Goal: Obtain resource: Download file/media

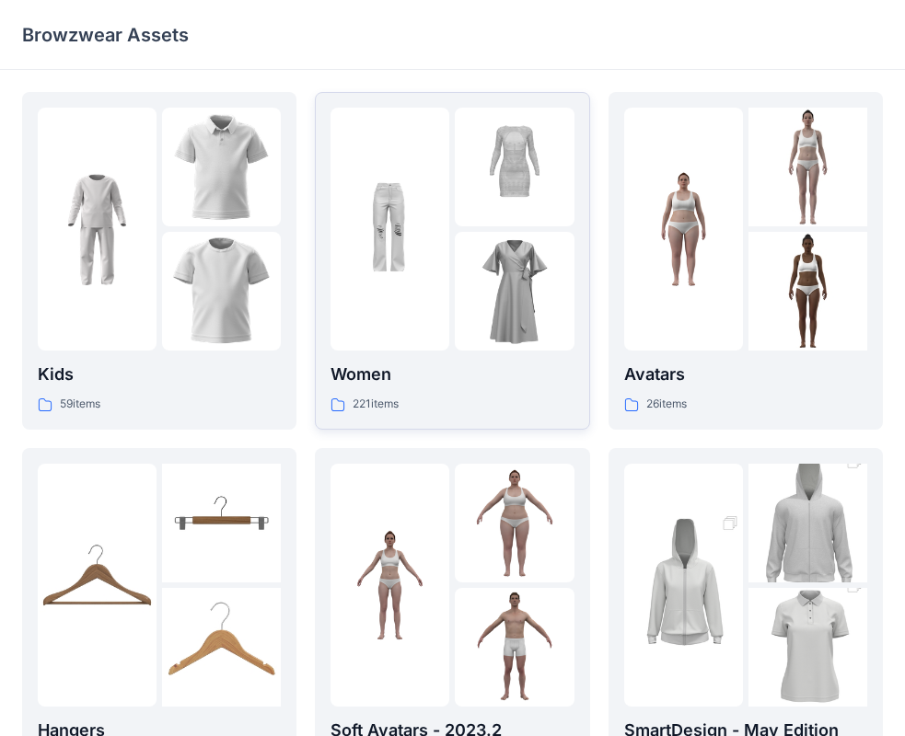
click at [474, 270] on div at bounding box center [514, 291] width 119 height 119
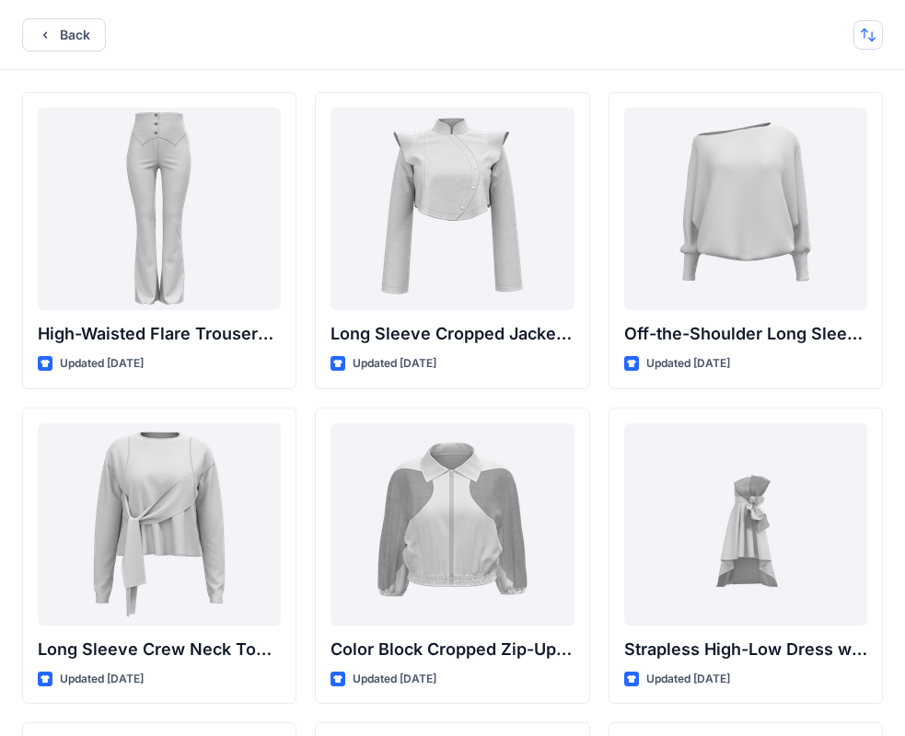
click at [874, 46] on button "button" at bounding box center [867, 34] width 29 height 29
click at [813, 118] on p "A to Z" at bounding box center [806, 122] width 116 height 19
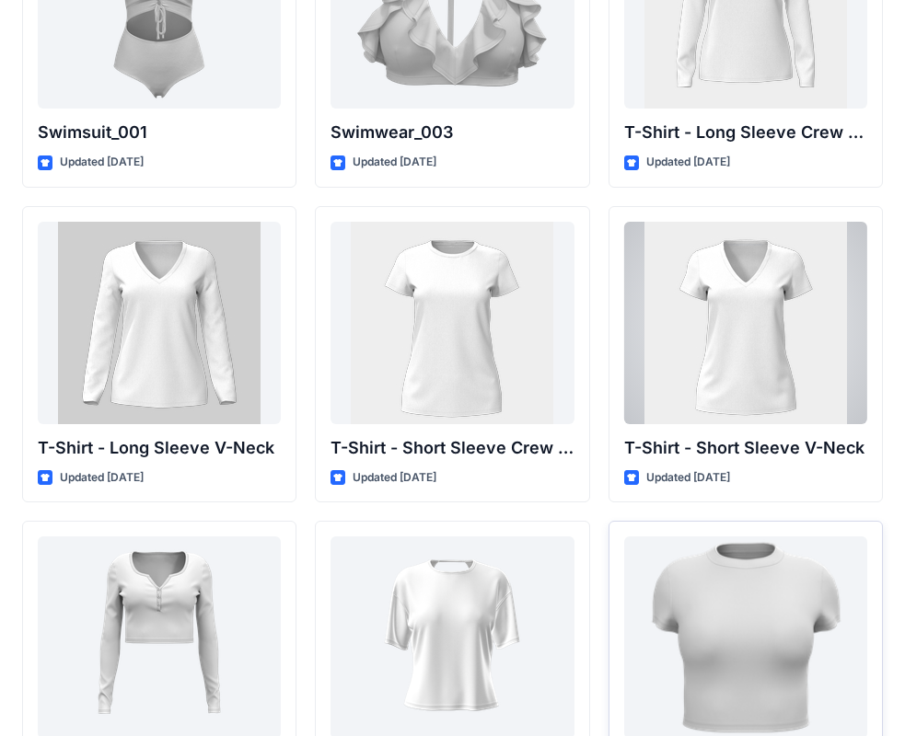
scroll to position [18890, 0]
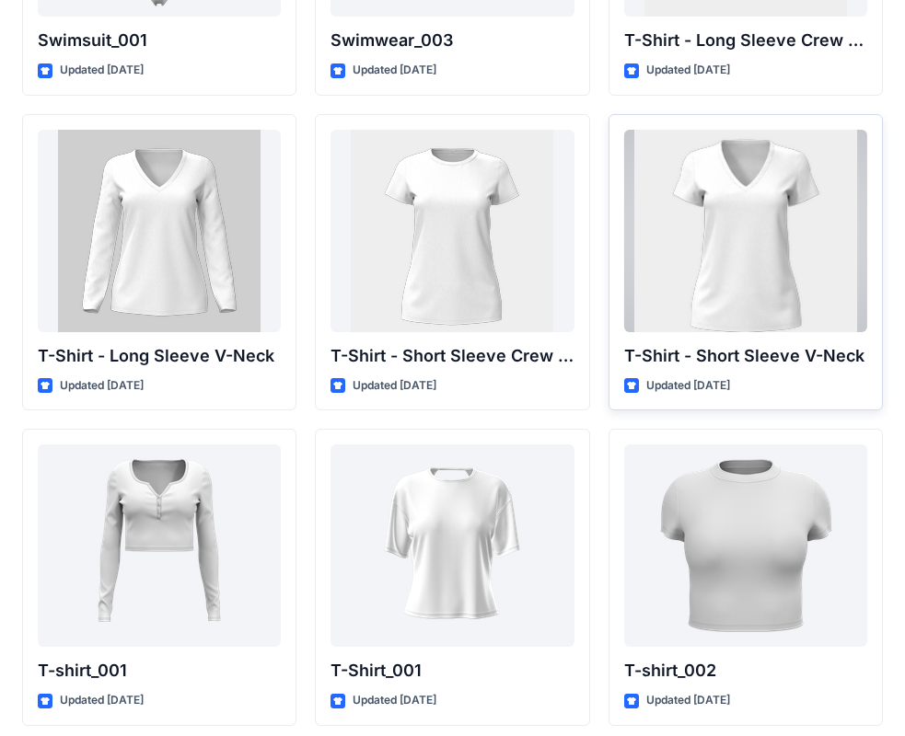
click at [773, 301] on div at bounding box center [745, 231] width 243 height 202
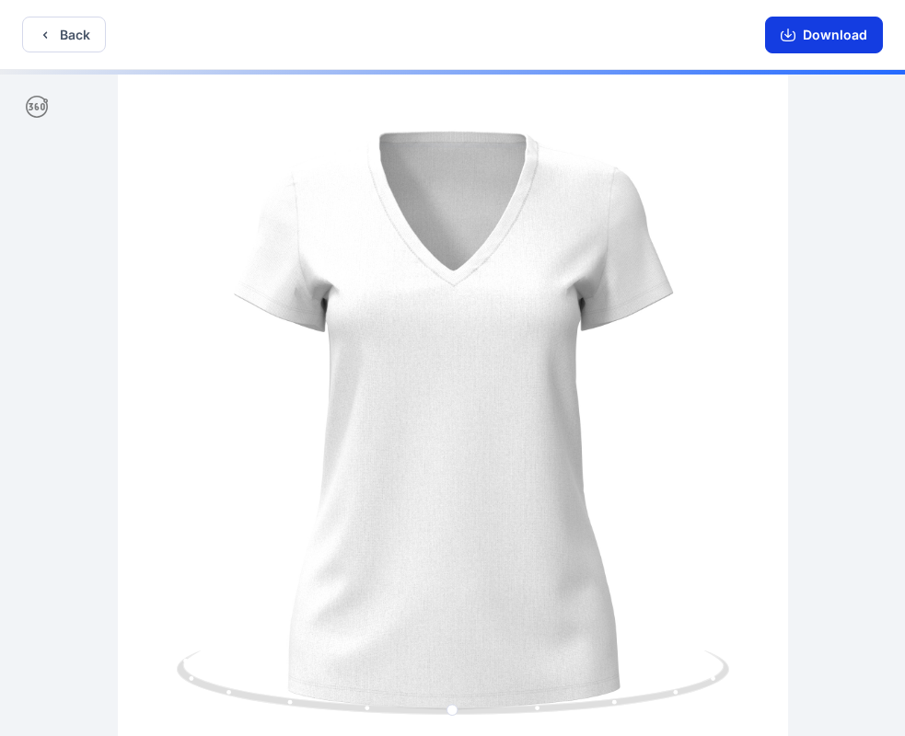
click at [836, 32] on button "Download" at bounding box center [824, 35] width 118 height 37
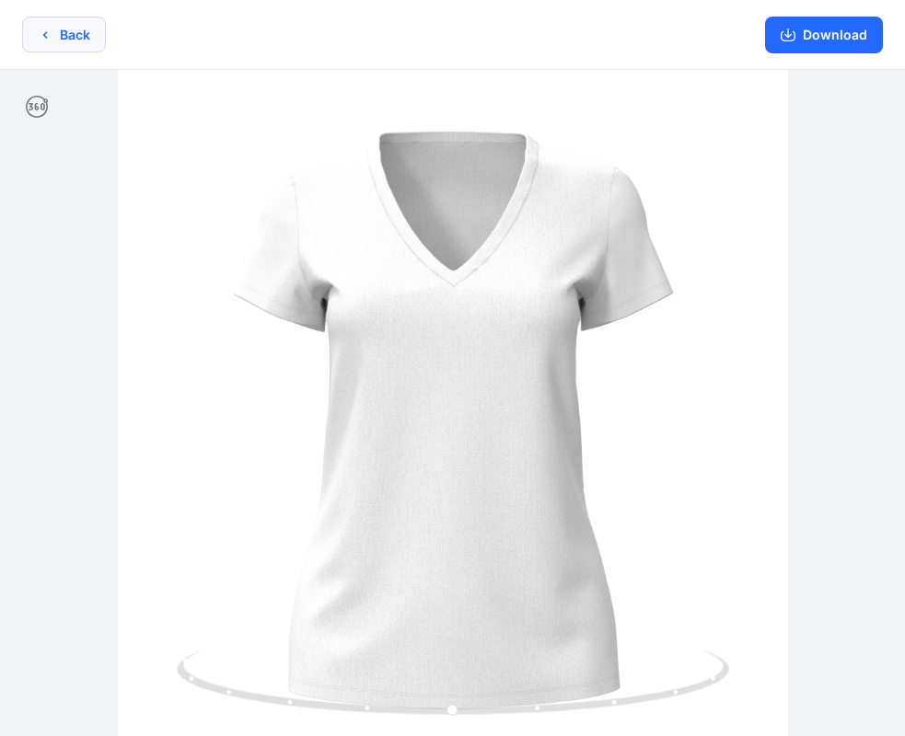
click at [49, 26] on button "Back" at bounding box center [64, 35] width 84 height 36
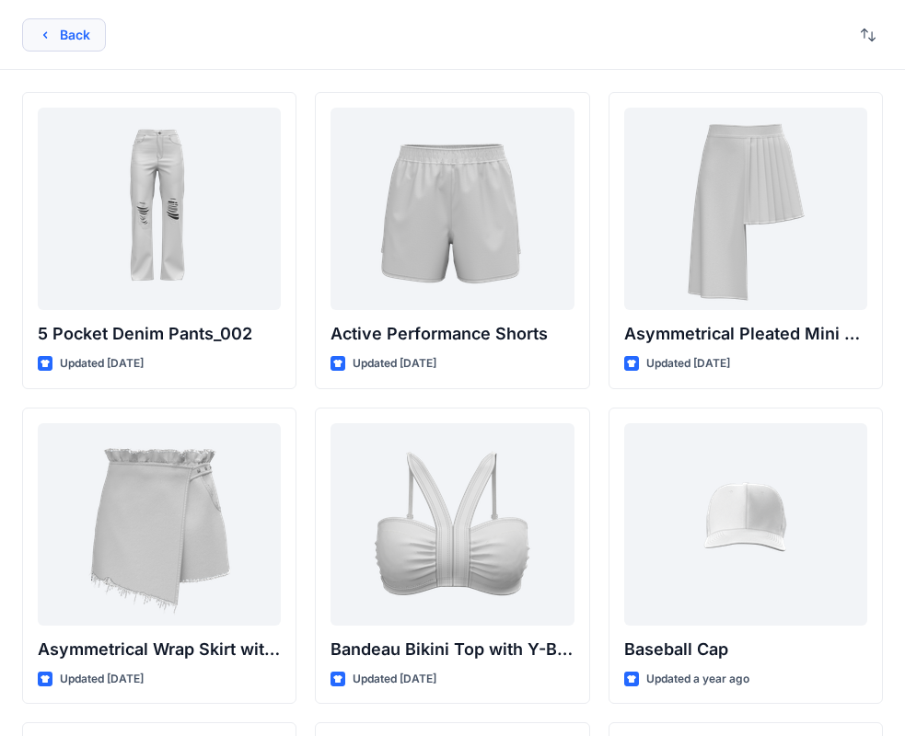
click at [64, 28] on button "Back" at bounding box center [64, 34] width 84 height 33
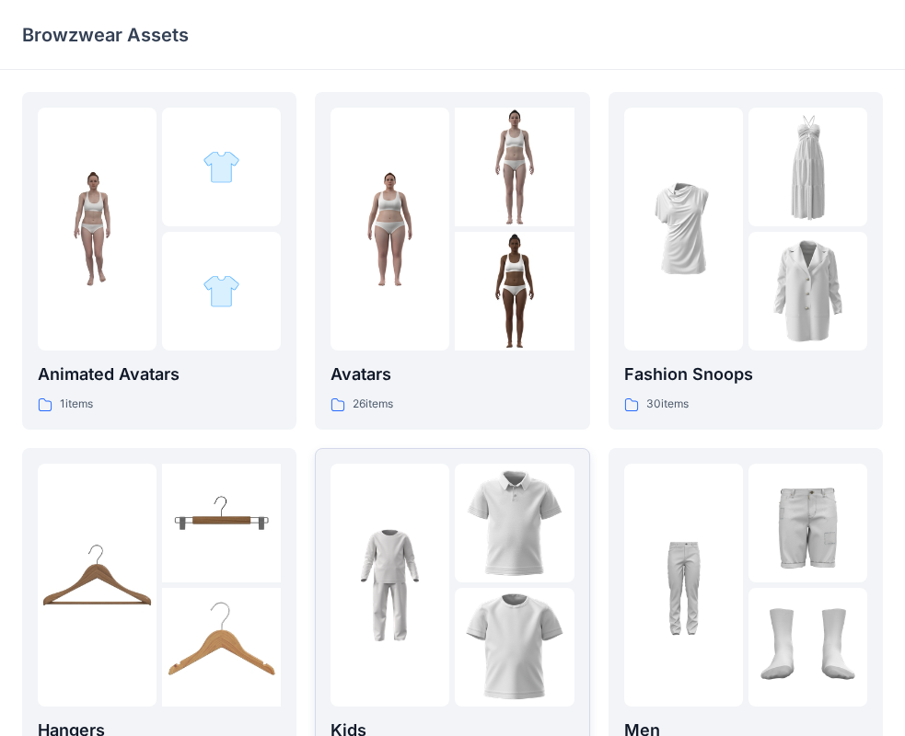
click at [417, 523] on div at bounding box center [389, 585] width 119 height 243
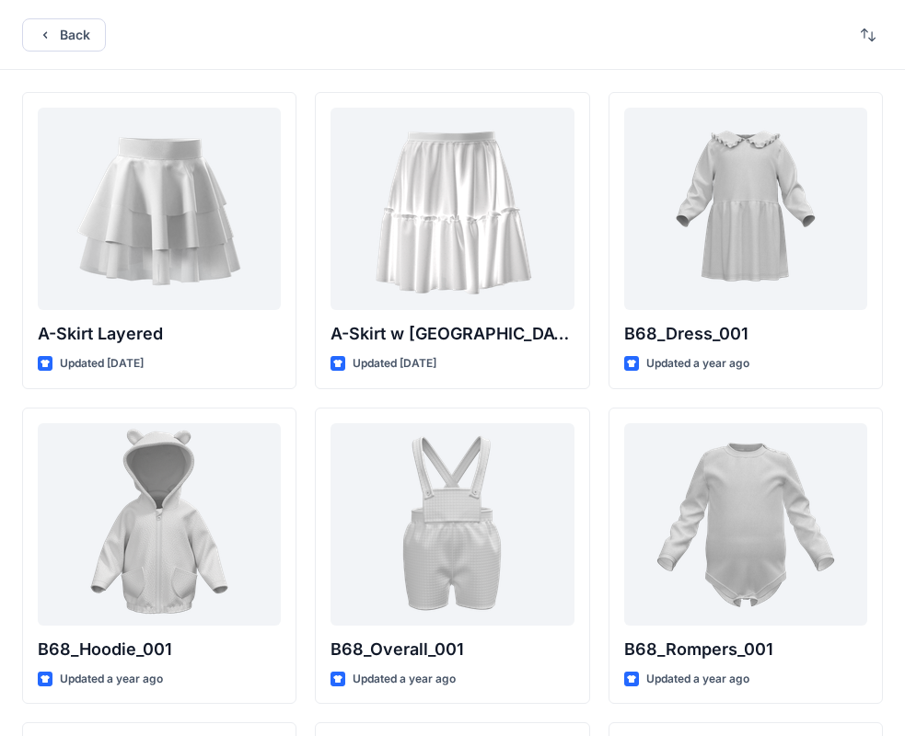
drag, startPoint x: 882, startPoint y: 23, endPoint x: 865, endPoint y: 38, distance: 22.2
click at [881, 23] on div "Back" at bounding box center [452, 35] width 905 height 70
click at [865, 38] on button "button" at bounding box center [867, 34] width 29 height 29
click at [760, 127] on p "A to Z" at bounding box center [806, 122] width 116 height 19
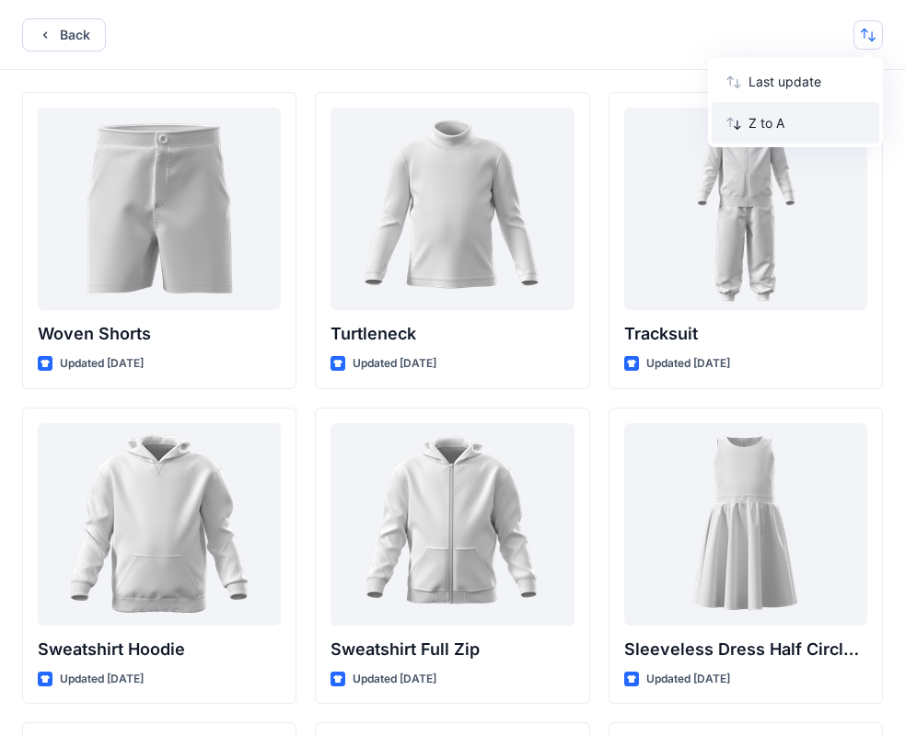
click at [732, 121] on icon "button" at bounding box center [733, 123] width 15 height 15
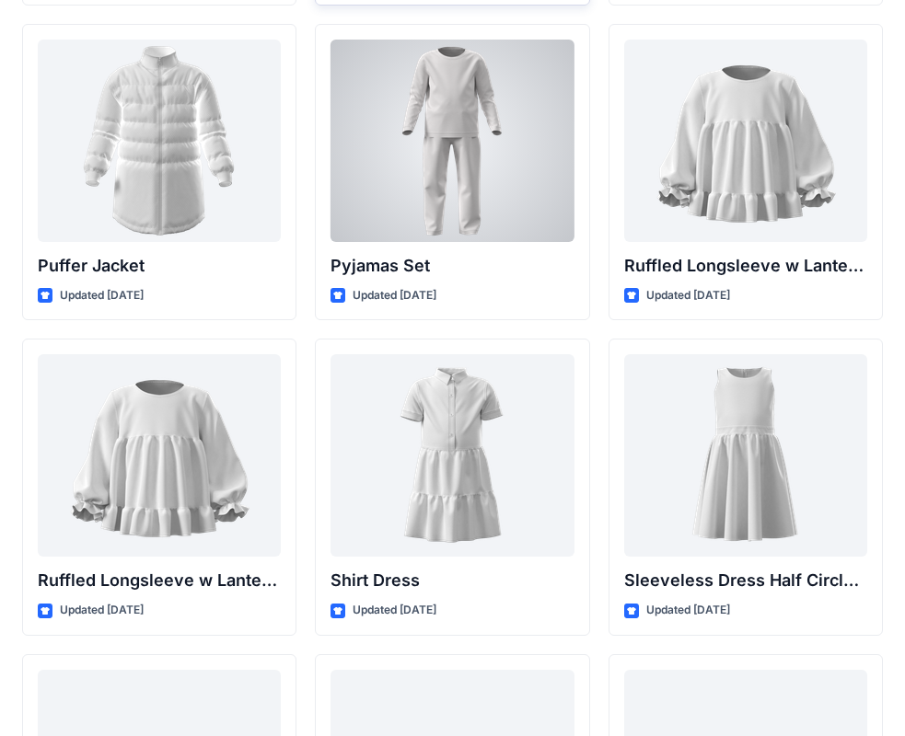
scroll to position [5204, 0]
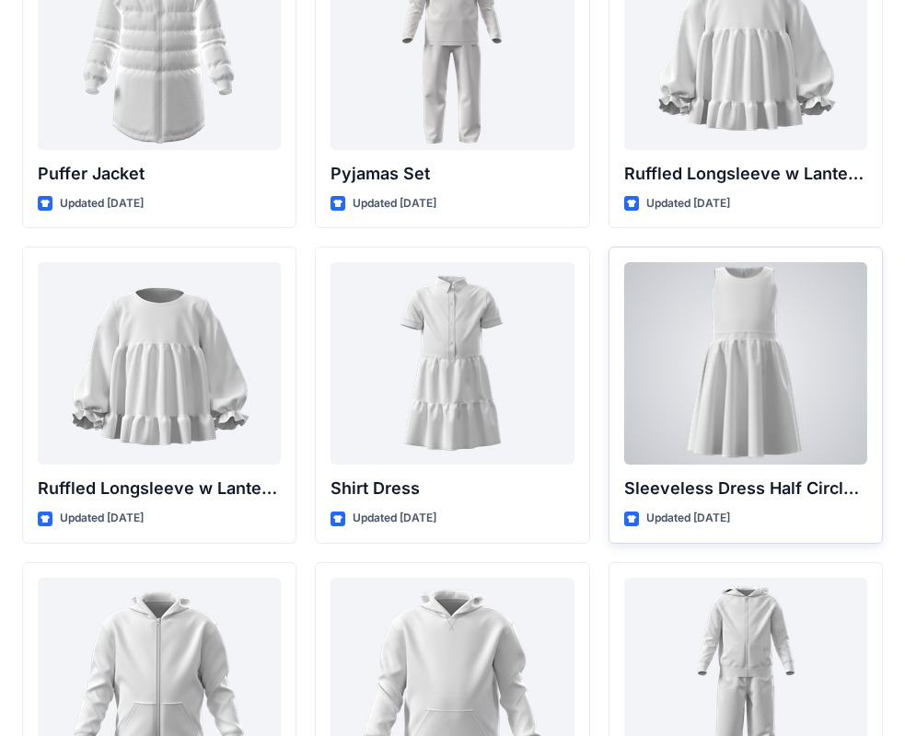
click at [802, 405] on div at bounding box center [745, 363] width 243 height 202
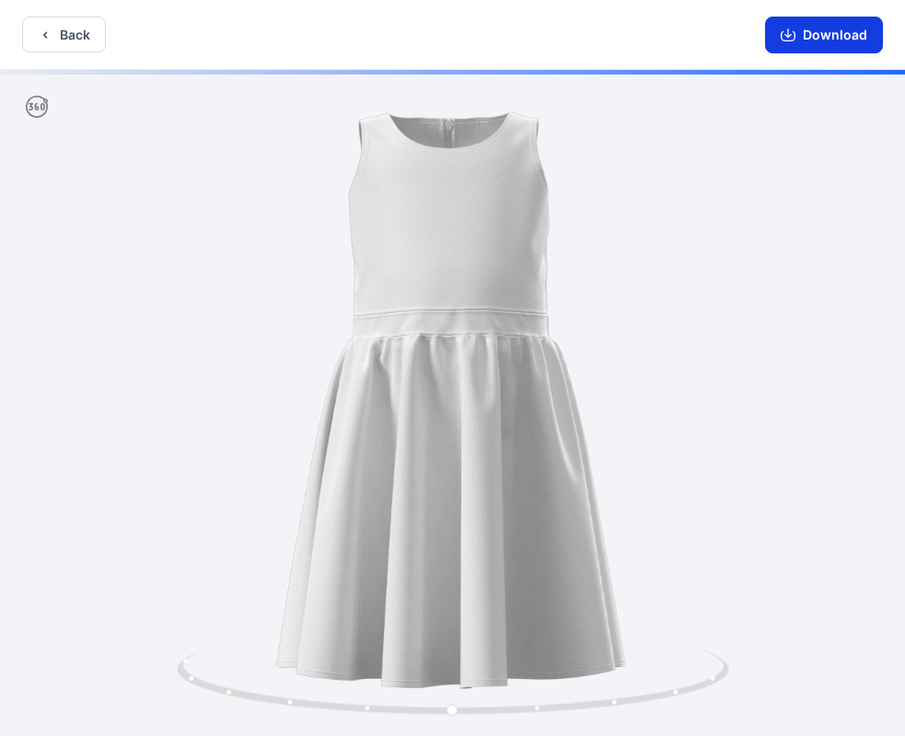
click at [841, 27] on button "Download" at bounding box center [824, 35] width 118 height 37
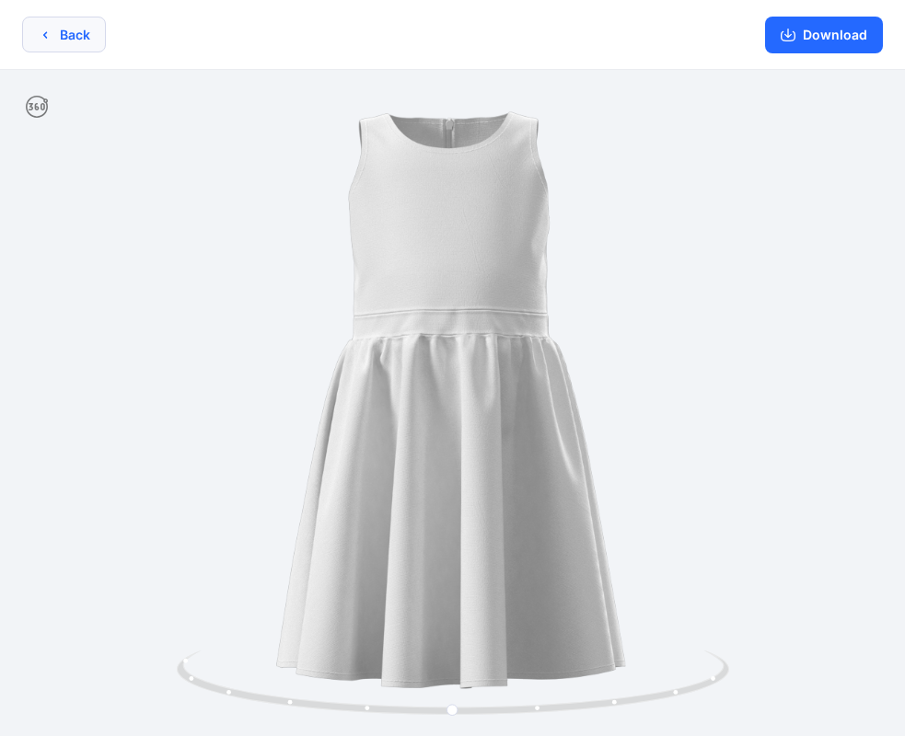
click at [83, 45] on button "Back" at bounding box center [64, 35] width 84 height 36
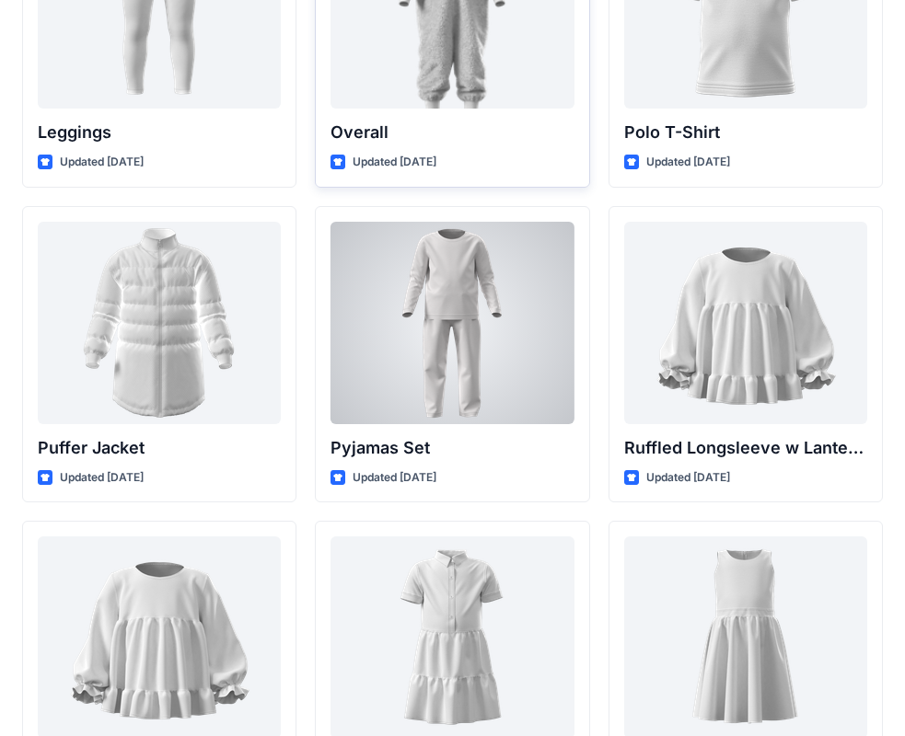
scroll to position [4837, 0]
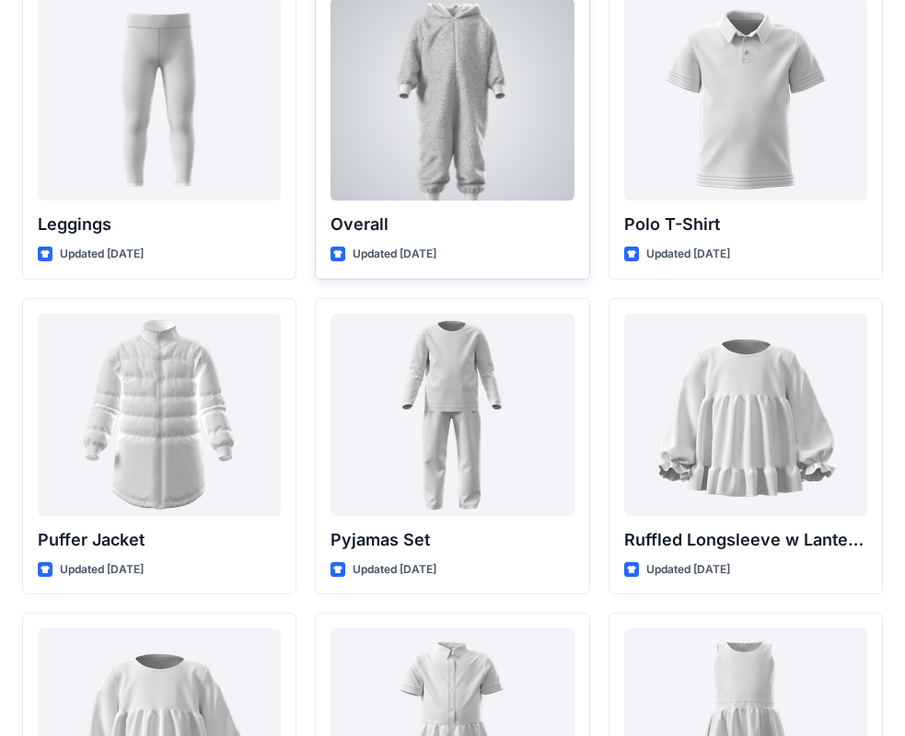
click at [447, 219] on p "Overall" at bounding box center [451, 225] width 243 height 26
click at [451, 130] on div at bounding box center [451, 99] width 243 height 202
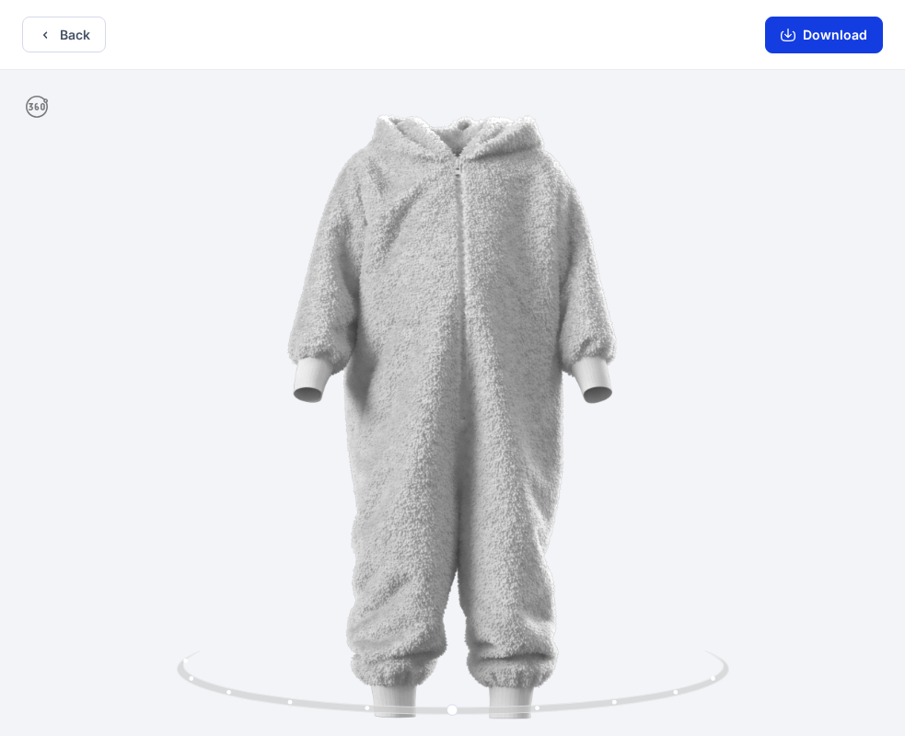
click at [823, 30] on button "Download" at bounding box center [824, 35] width 118 height 37
click at [83, 45] on button "Back" at bounding box center [64, 35] width 84 height 36
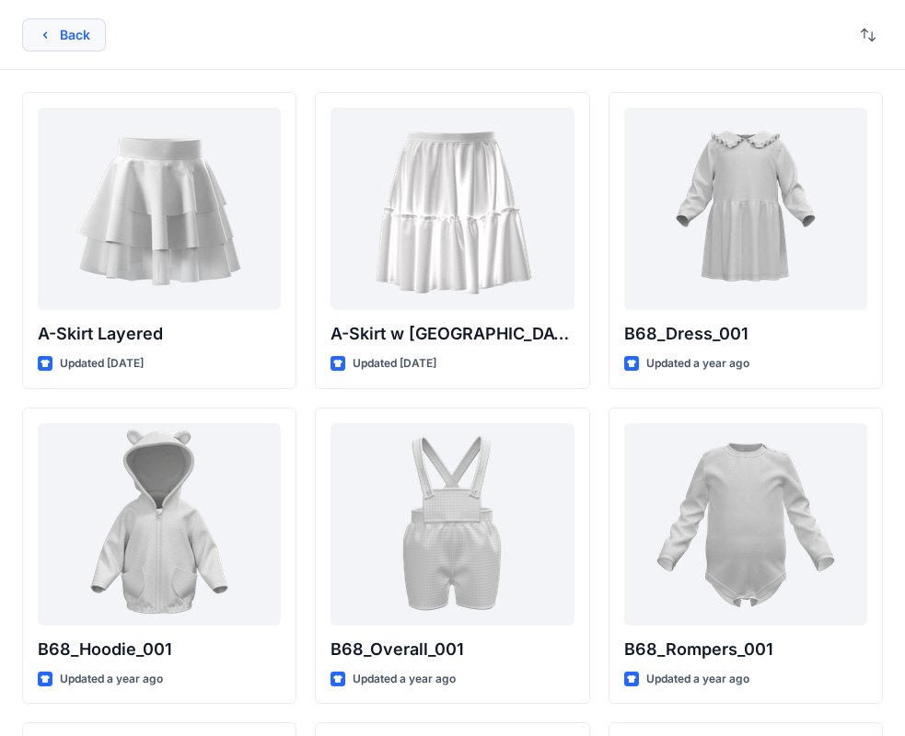
click at [46, 25] on button "Back" at bounding box center [64, 34] width 84 height 33
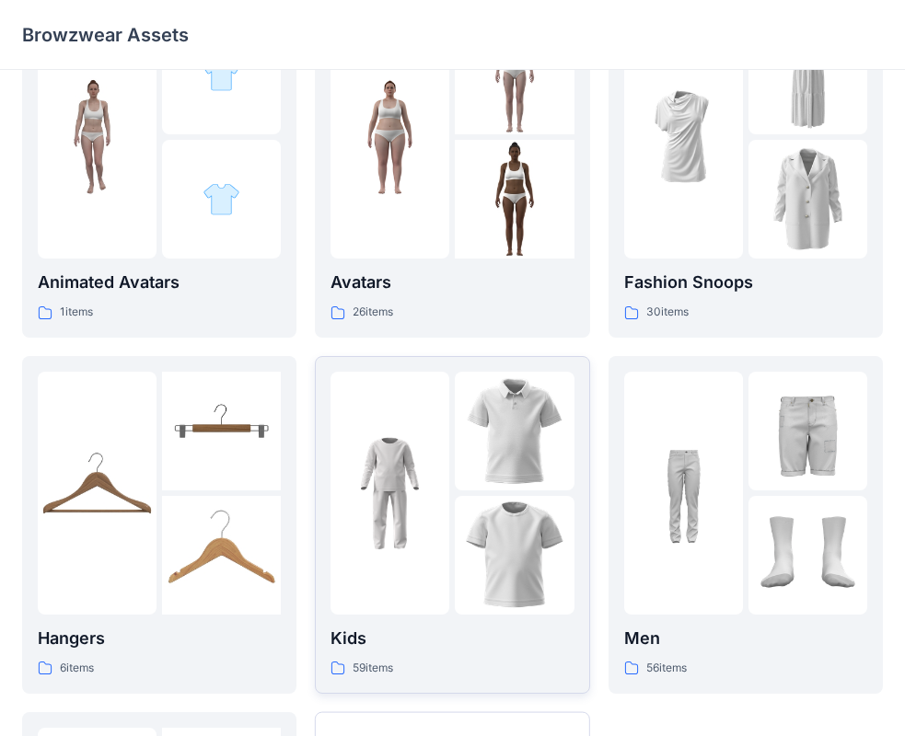
scroll to position [184, 0]
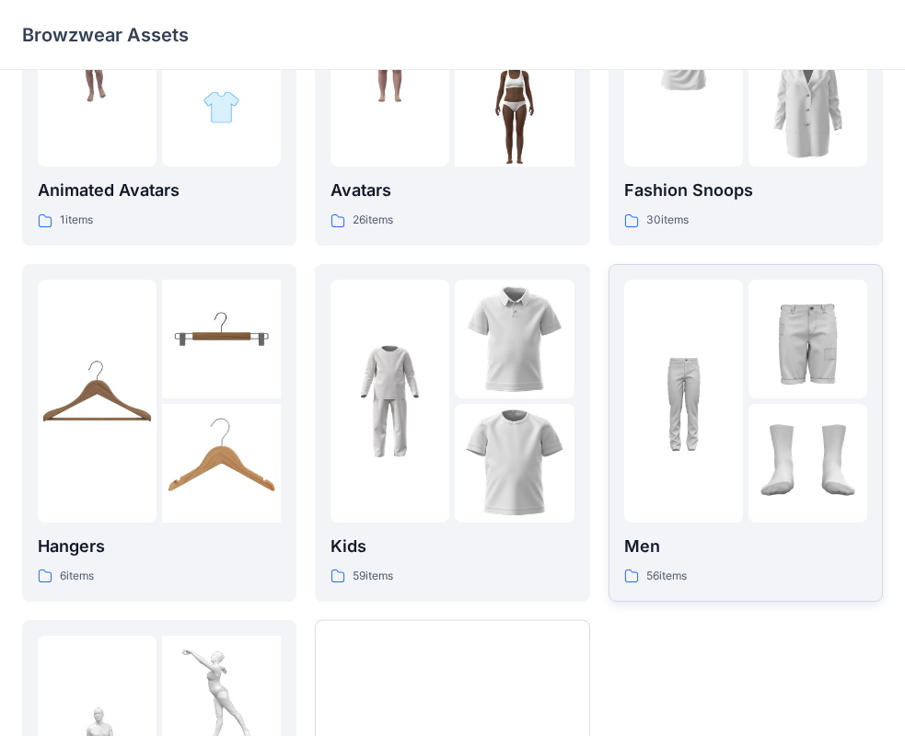
click at [778, 386] on img at bounding box center [807, 339] width 119 height 119
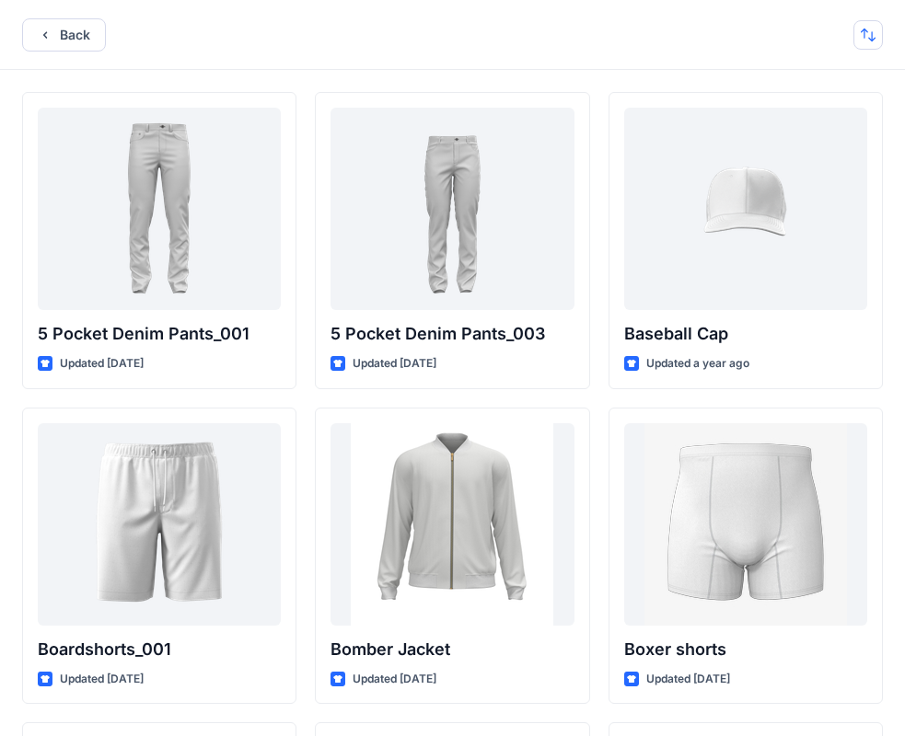
click at [870, 32] on button "button" at bounding box center [867, 34] width 29 height 29
click at [869, 33] on button "button" at bounding box center [867, 34] width 29 height 29
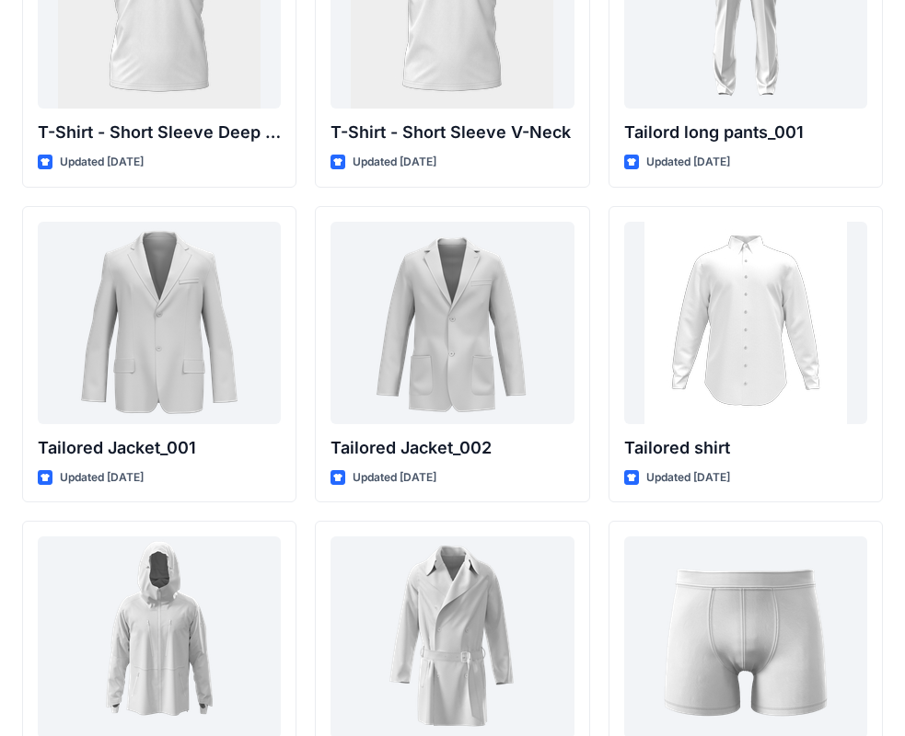
scroll to position [5021, 0]
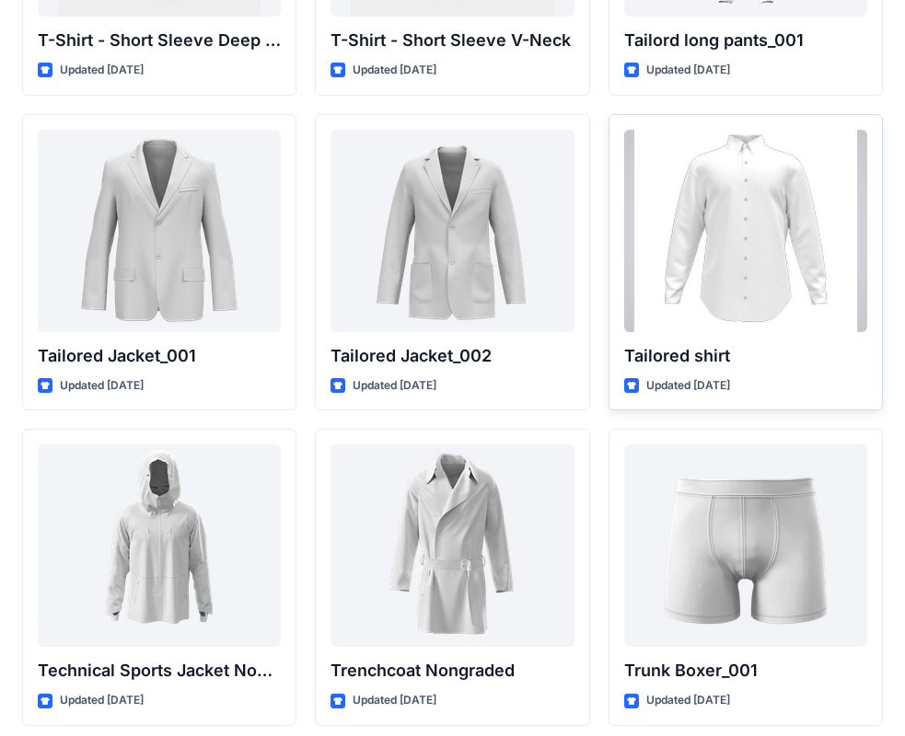
click at [709, 236] on div at bounding box center [745, 231] width 243 height 202
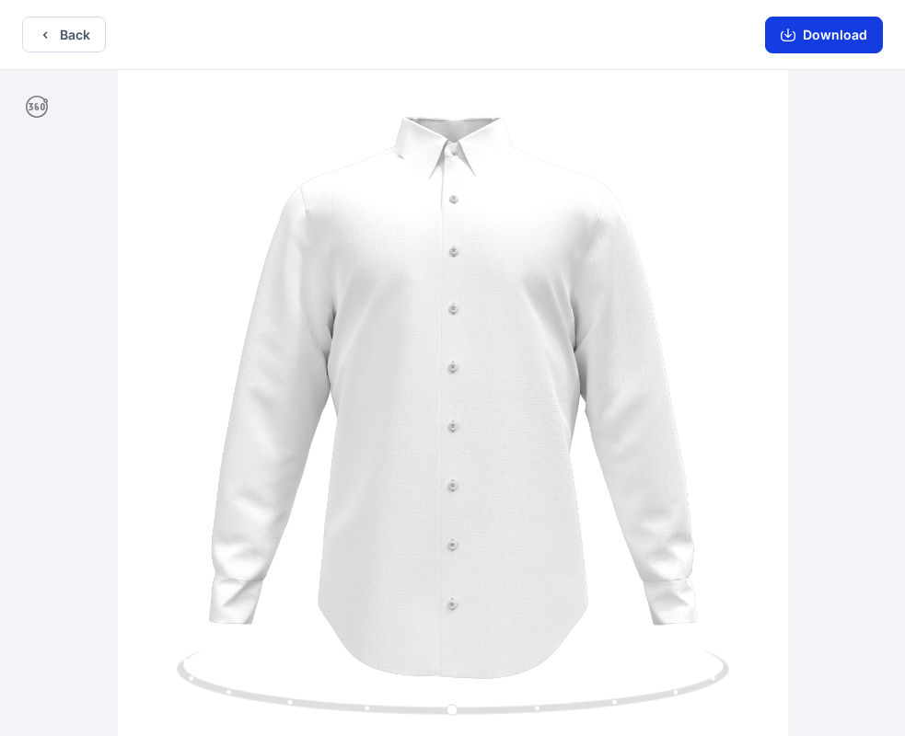
click at [840, 40] on button "Download" at bounding box center [824, 35] width 118 height 37
